Goal: Obtain resource: Download file/media

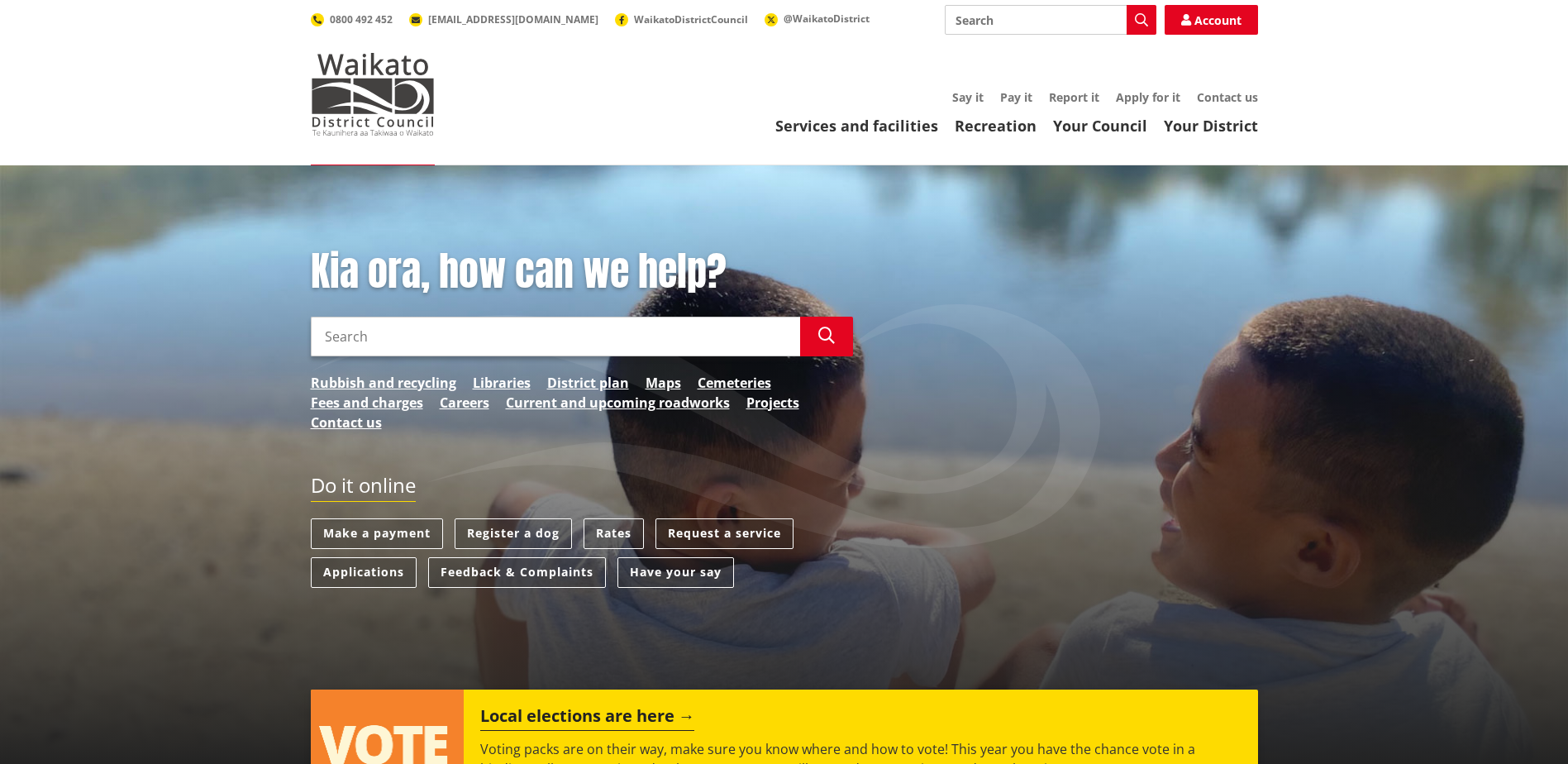
click at [361, 331] on input "Search" at bounding box center [555, 337] width 489 height 40
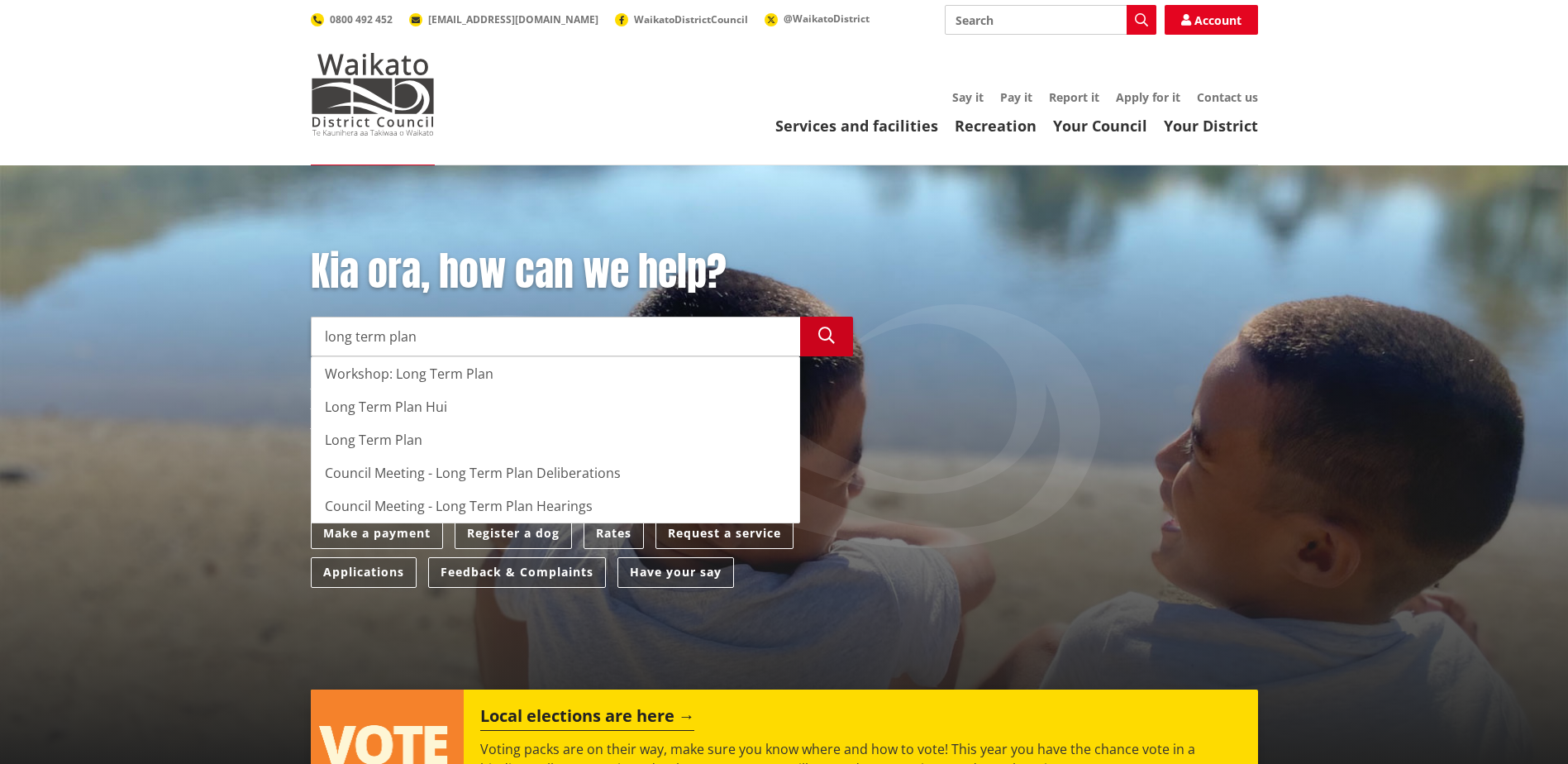
type input "long term plan"
click at [827, 334] on icon "button" at bounding box center [826, 335] width 16 height 16
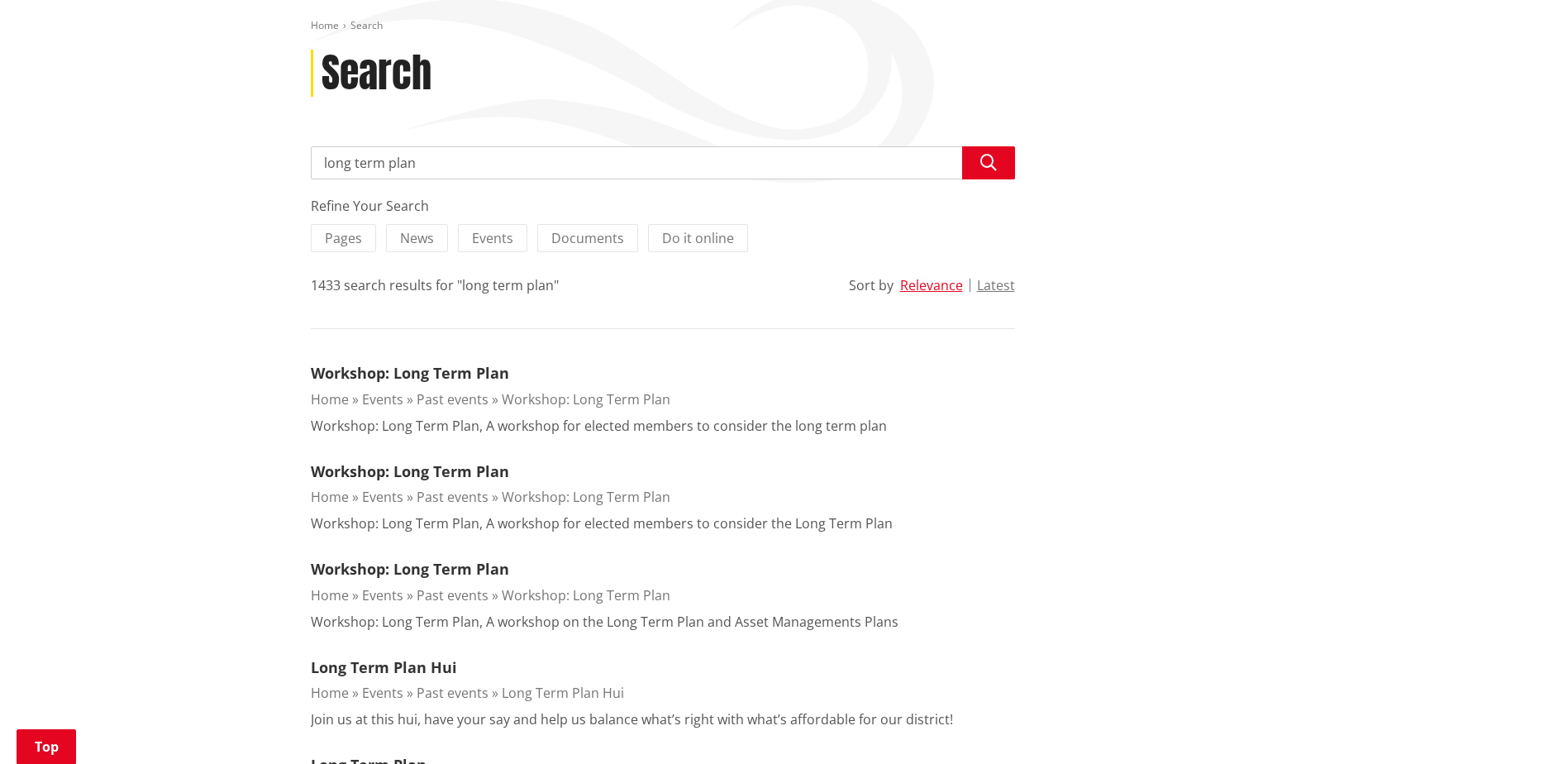
scroll to position [413, 0]
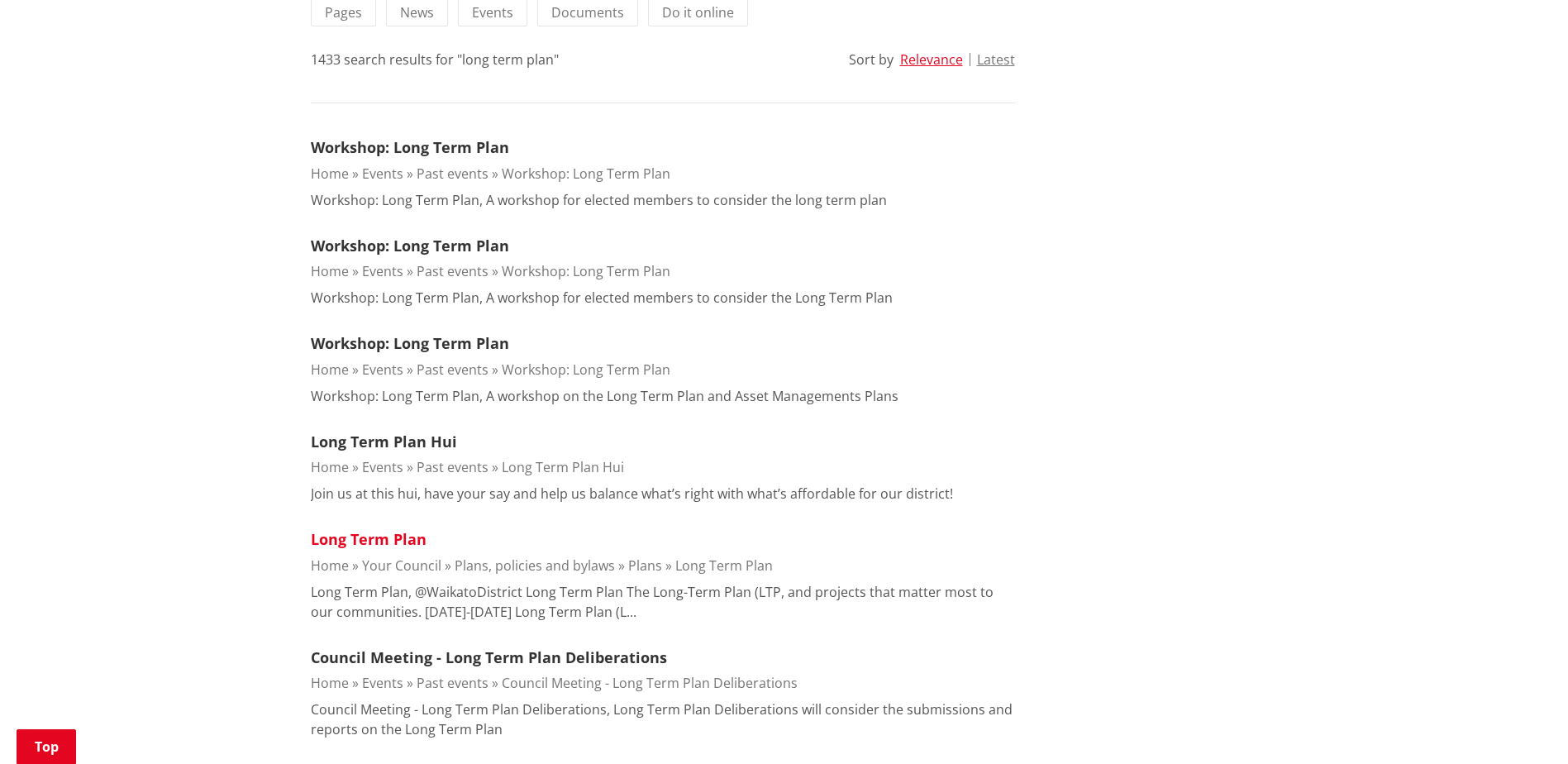
click at [386, 537] on link "Long Term Plan" at bounding box center [368, 539] width 116 height 20
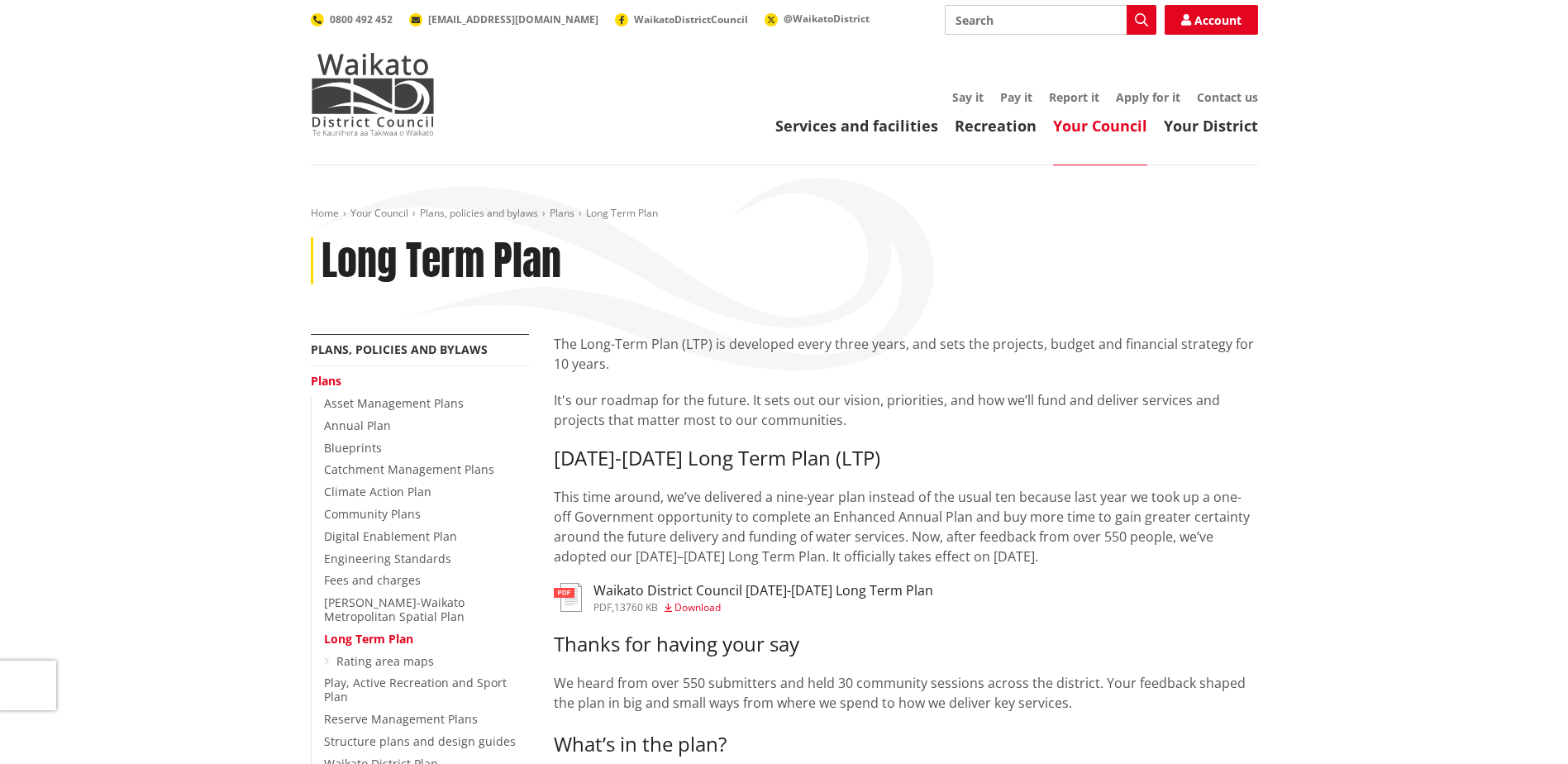
scroll to position [83, 0]
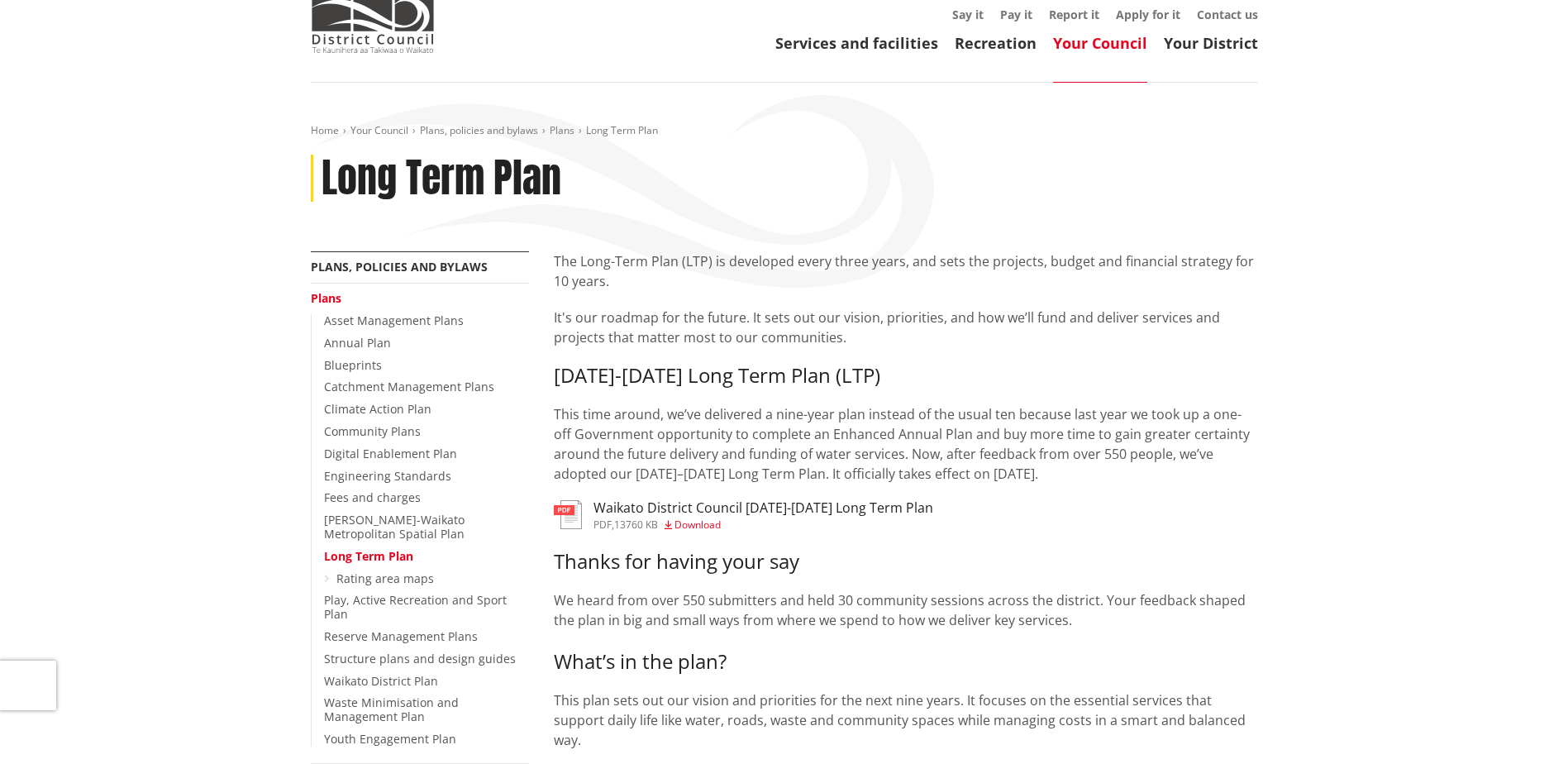
click at [708, 517] on span "Download" at bounding box center [697, 524] width 46 height 14
